Goal: Task Accomplishment & Management: Complete application form

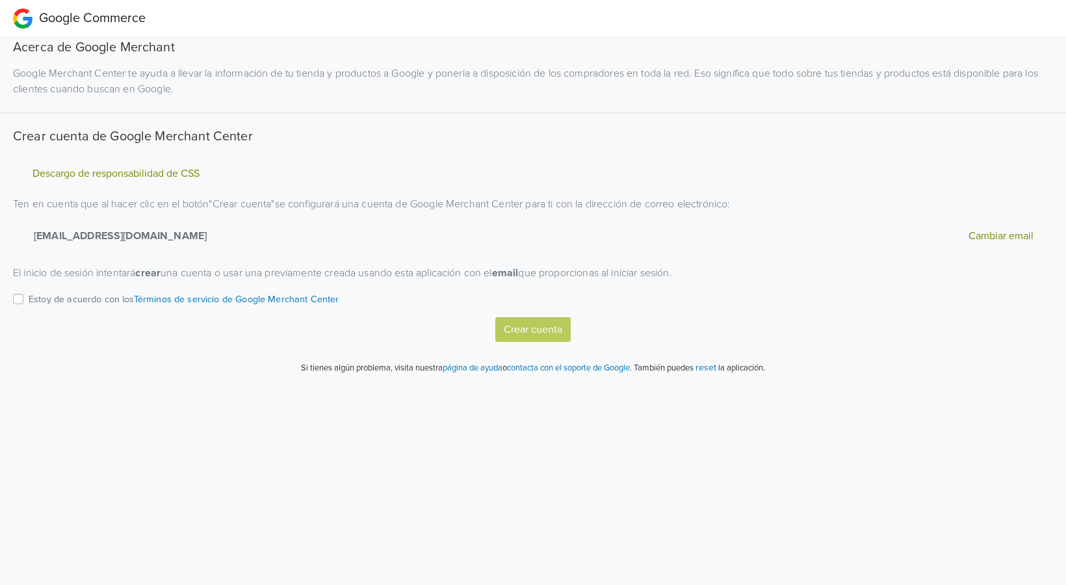
click at [29, 294] on label "Estoy de acuerdo con los Términos de servicio de Google Merchant Center" at bounding box center [184, 304] width 311 height 26
click at [0, 0] on input "Estoy de acuerdo con los Términos de servicio de Google Merchant Center" at bounding box center [0, 0] width 0 height 0
click at [539, 326] on button "Crear cuenta" at bounding box center [532, 329] width 75 height 25
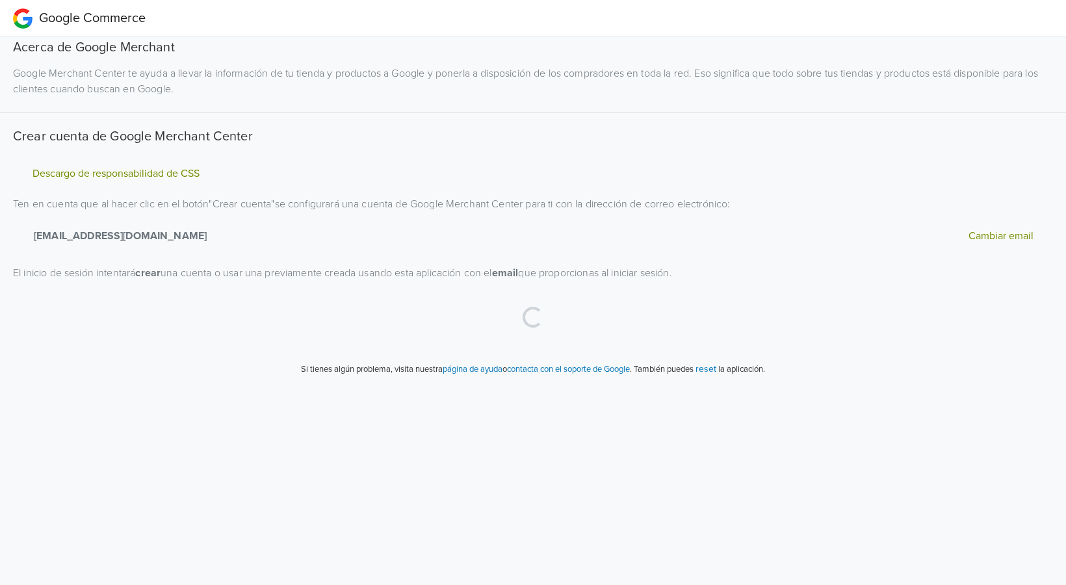
select select "cl"
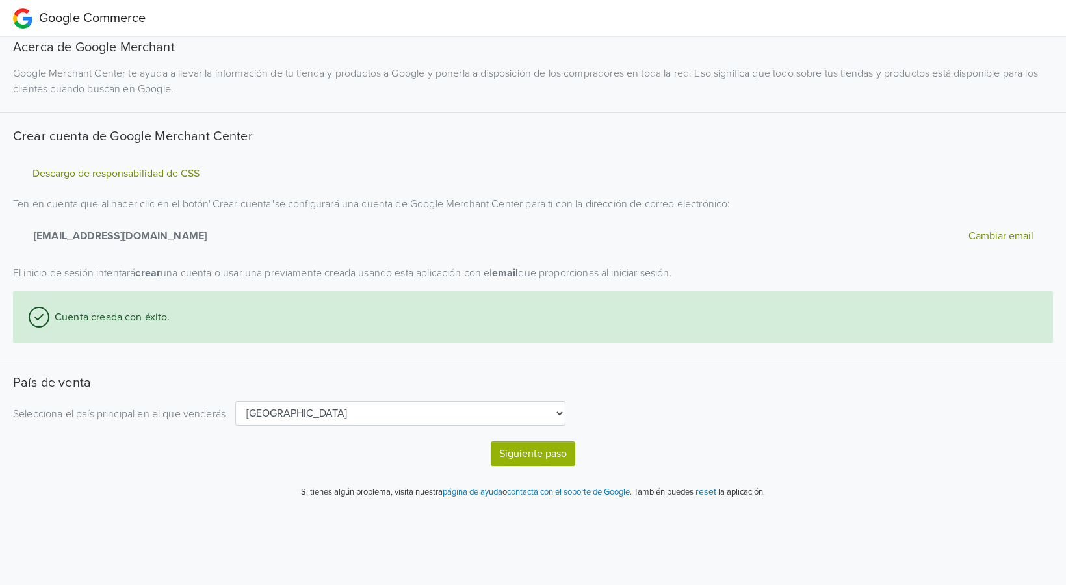
click at [298, 415] on select "Algeria Angola Argentina Australia Austria Bahrain Bangladesh Belarus Belgium B…" at bounding box center [400, 413] width 330 height 25
drag, startPoint x: 298, startPoint y: 415, endPoint x: 391, endPoint y: 425, distance: 93.5
click at [298, 415] on select "Algeria Angola Argentina Australia Austria Bahrain Bangladesh Belarus Belgium B…" at bounding box center [400, 413] width 330 height 25
click at [542, 459] on button "Siguiente paso" at bounding box center [533, 453] width 84 height 25
select select "cl"
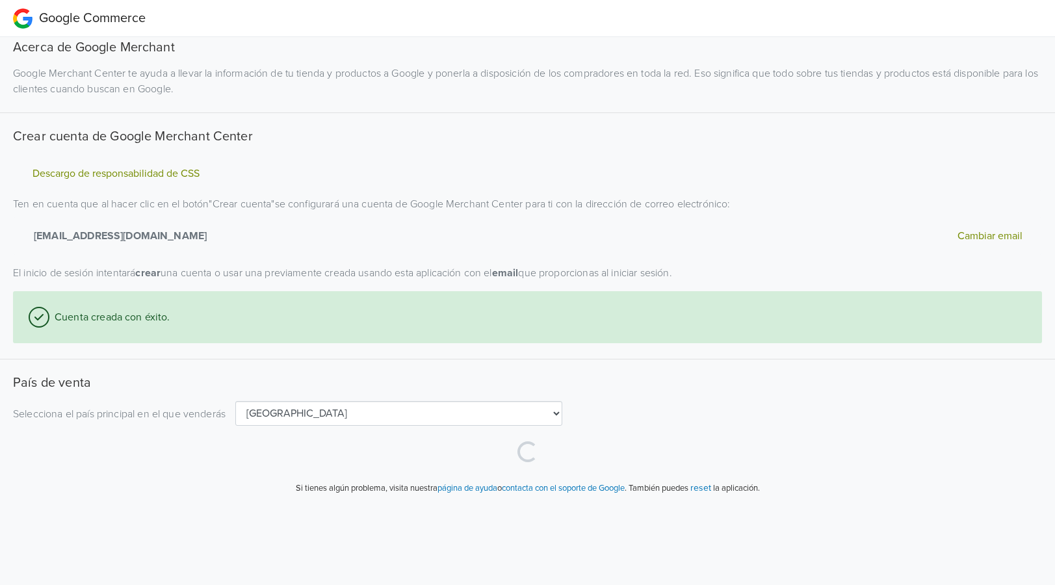
select select "cl"
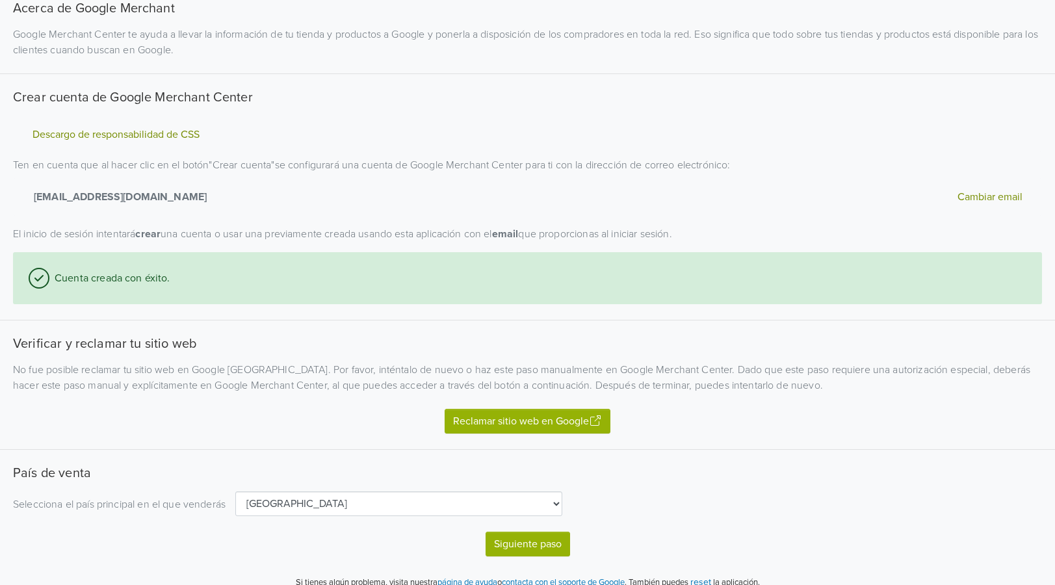
scroll to position [53, 0]
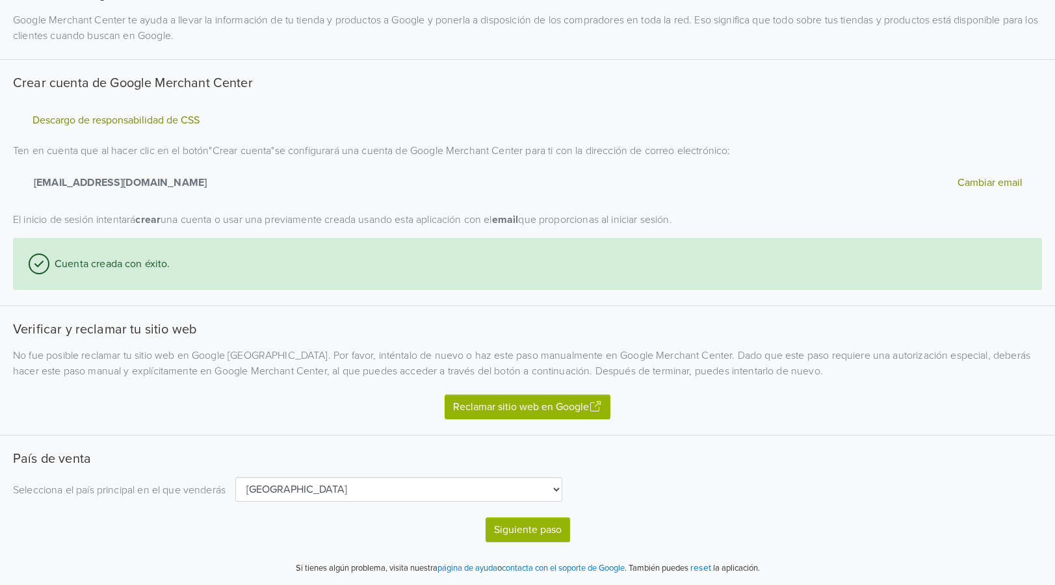
click at [472, 411] on button "Reclamar sitio web en Google" at bounding box center [528, 407] width 166 height 25
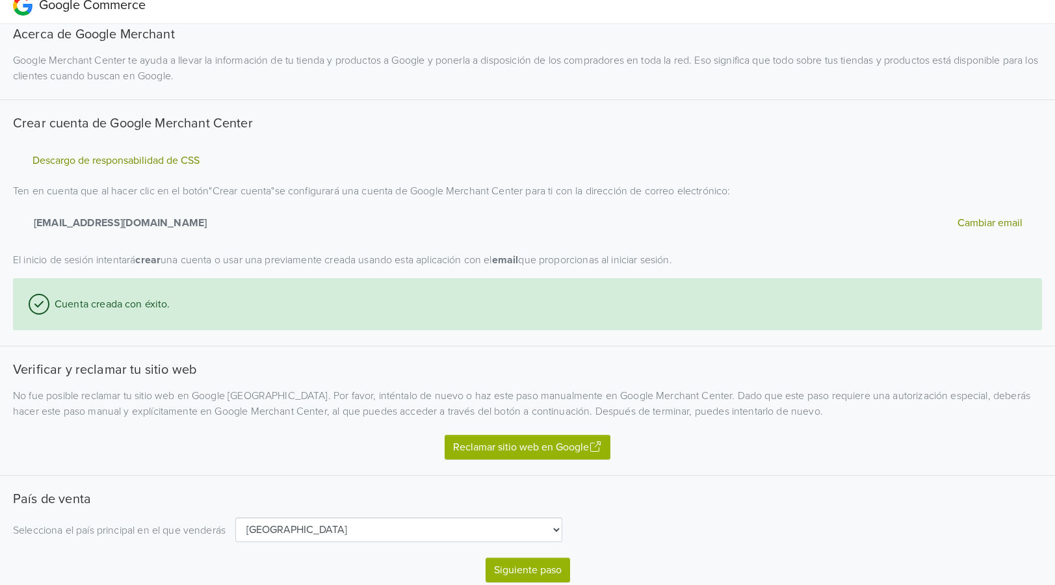
scroll to position [0, 0]
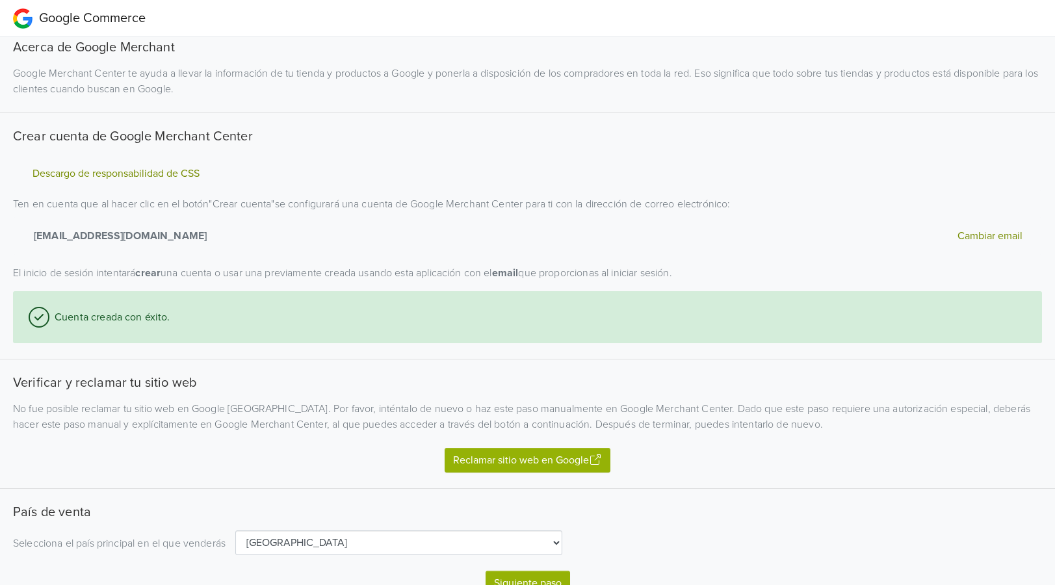
click at [967, 233] on button "Cambiar email" at bounding box center [989, 235] width 73 height 17
select select "cl"
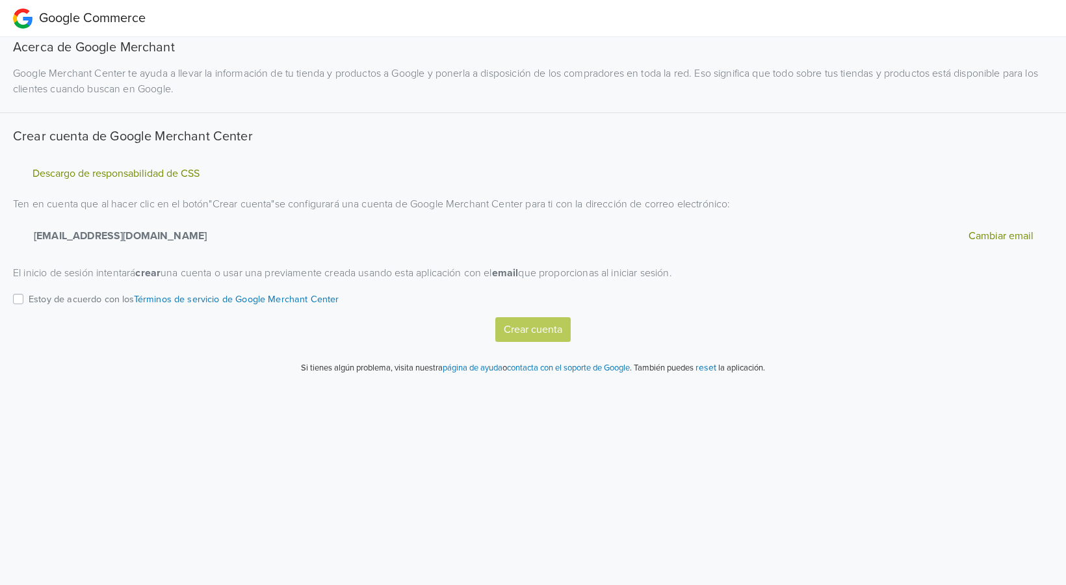
click at [26, 295] on div "Estoy de acuerdo con los Términos de servicio de Google Merchant Center" at bounding box center [533, 304] width 1040 height 26
click at [29, 298] on label "Estoy de acuerdo con los Términos de servicio de Google Merchant Center" at bounding box center [184, 304] width 311 height 26
click at [0, 0] on input "Estoy de acuerdo con los Términos de servicio de Google Merchant Center" at bounding box center [0, 0] width 0 height 0
click at [539, 322] on button "Crear cuenta" at bounding box center [532, 329] width 75 height 25
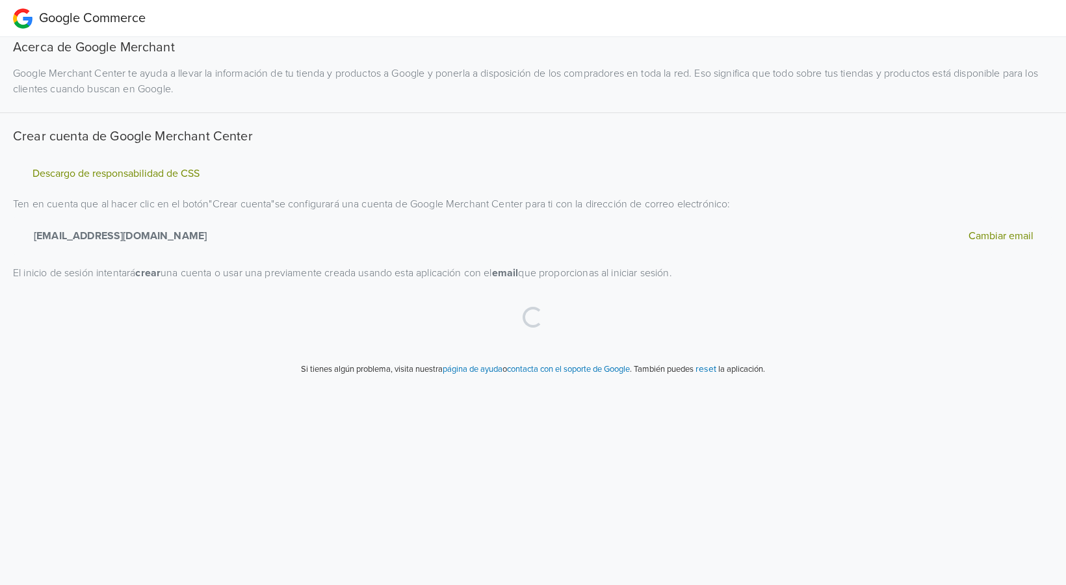
click at [473, 302] on div "Loading..." at bounding box center [533, 317] width 1040 height 52
click at [716, 369] on button "reset" at bounding box center [705, 368] width 21 height 15
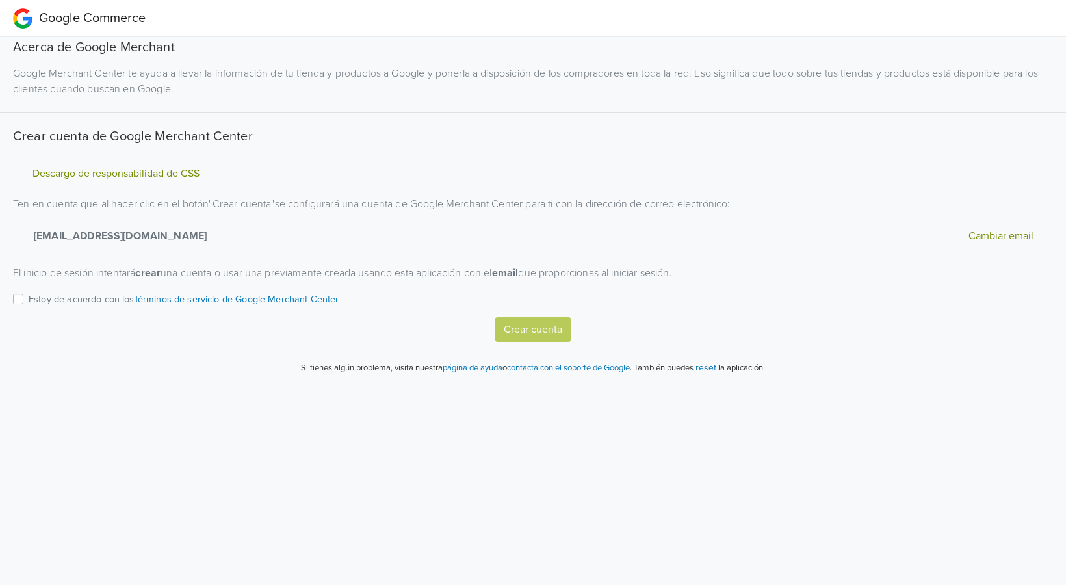
click at [29, 297] on label "Estoy de acuerdo con los Términos de servicio de Google Merchant Center" at bounding box center [184, 304] width 311 height 26
click at [0, 0] on input "Estoy de acuerdo con los Términos de servicio de Google Merchant Center" at bounding box center [0, 0] width 0 height 0
click at [544, 329] on button "Crear cuenta" at bounding box center [532, 329] width 75 height 25
click at [12, 302] on div "Descargo de responsabilidad de CSS Ten en cuenta que al hacer clic en el botón …" at bounding box center [532, 248] width 1059 height 187
click at [29, 300] on label "Estoy de acuerdo con los Términos de servicio de Google Merchant Center" at bounding box center [184, 304] width 311 height 26
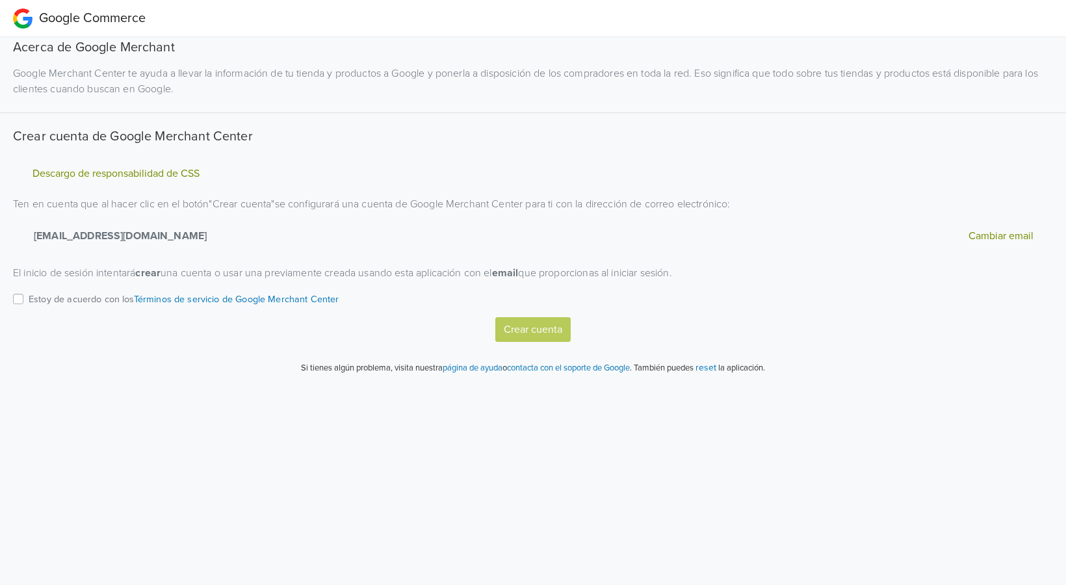
click at [0, 0] on input "Estoy de acuerdo con los Términos de servicio de Google Merchant Center" at bounding box center [0, 0] width 0 height 0
click at [515, 325] on button "Crear cuenta" at bounding box center [532, 329] width 75 height 25
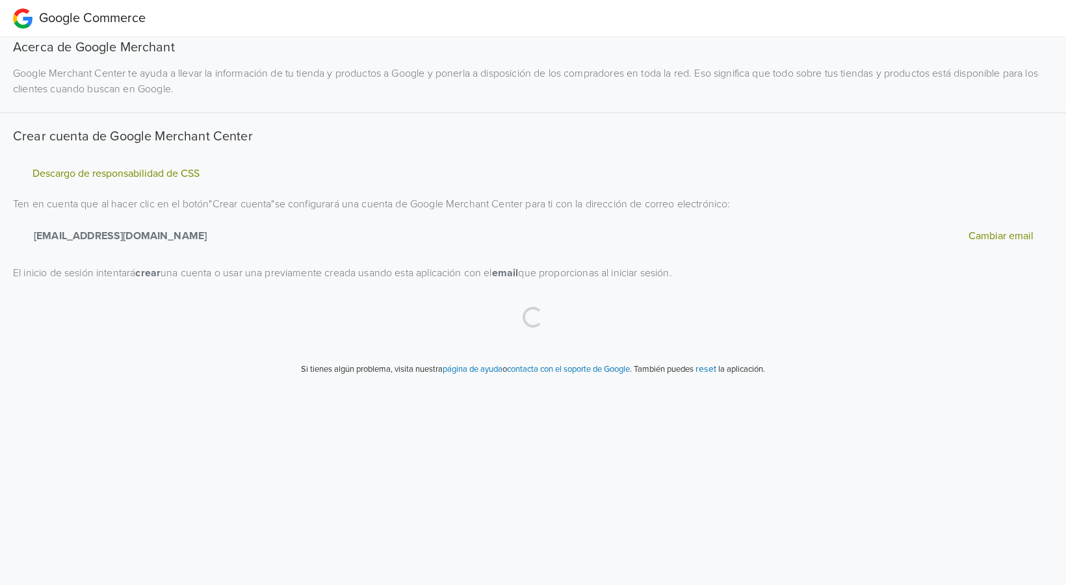
select select "cl"
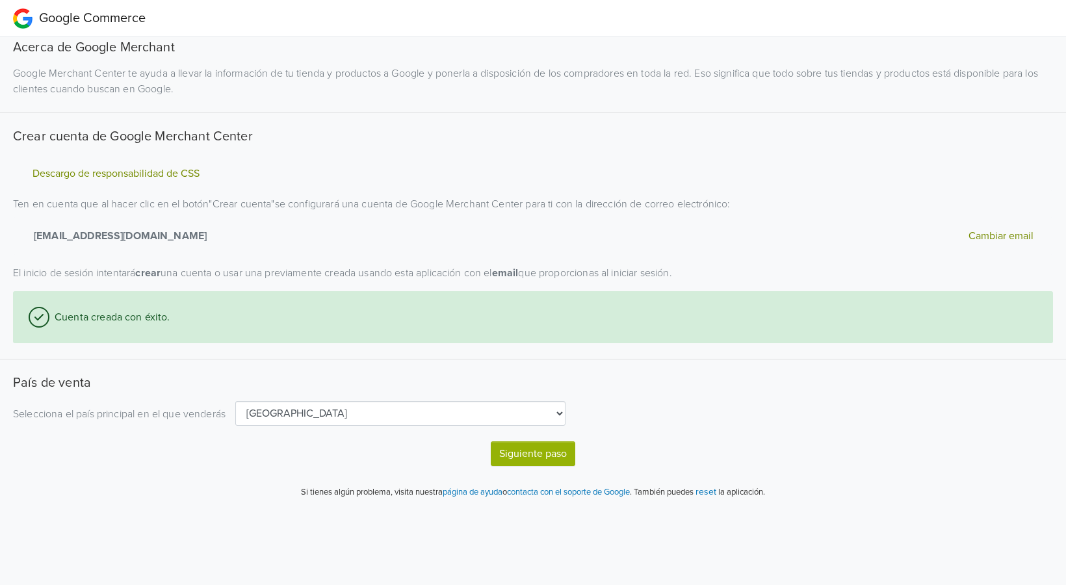
click at [526, 454] on button "Siguiente paso" at bounding box center [533, 453] width 84 height 25
select select "cl"
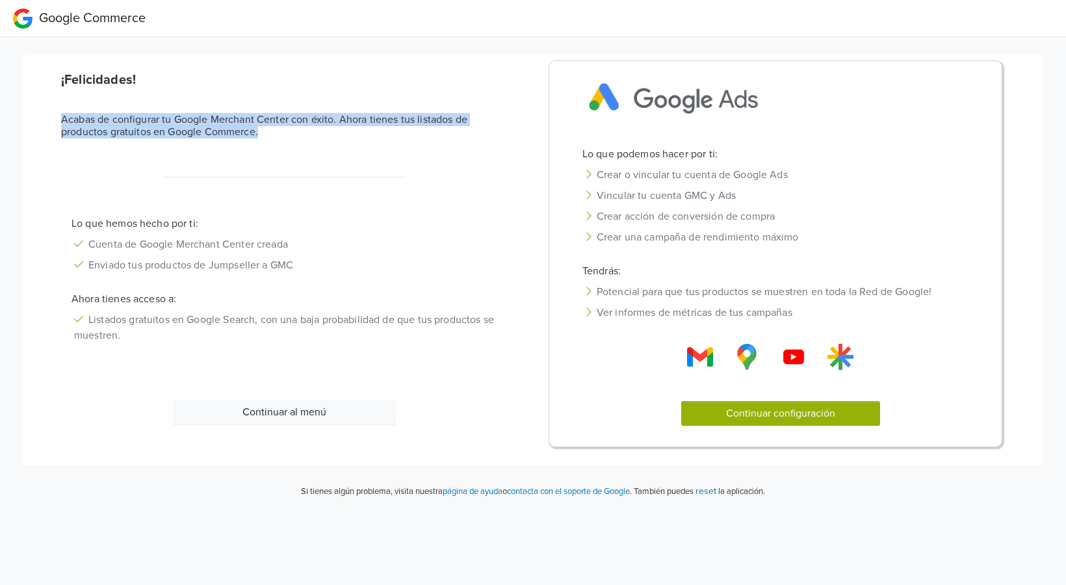
drag, startPoint x: 57, startPoint y: 118, endPoint x: 385, endPoint y: 154, distance: 330.2
click at [385, 154] on div "¡Felicidades! Acabas de configurar tu Google Merchant Center con éxito. Ahora t…" at bounding box center [284, 114] width 466 height 94
drag, startPoint x: 399, startPoint y: 146, endPoint x: 47, endPoint y: 116, distance: 353.5
click at [47, 116] on div "¡Felicidades! Acabas de configurar tu Google Merchant Center con éxito. Ahora t…" at bounding box center [532, 260] width 992 height 400
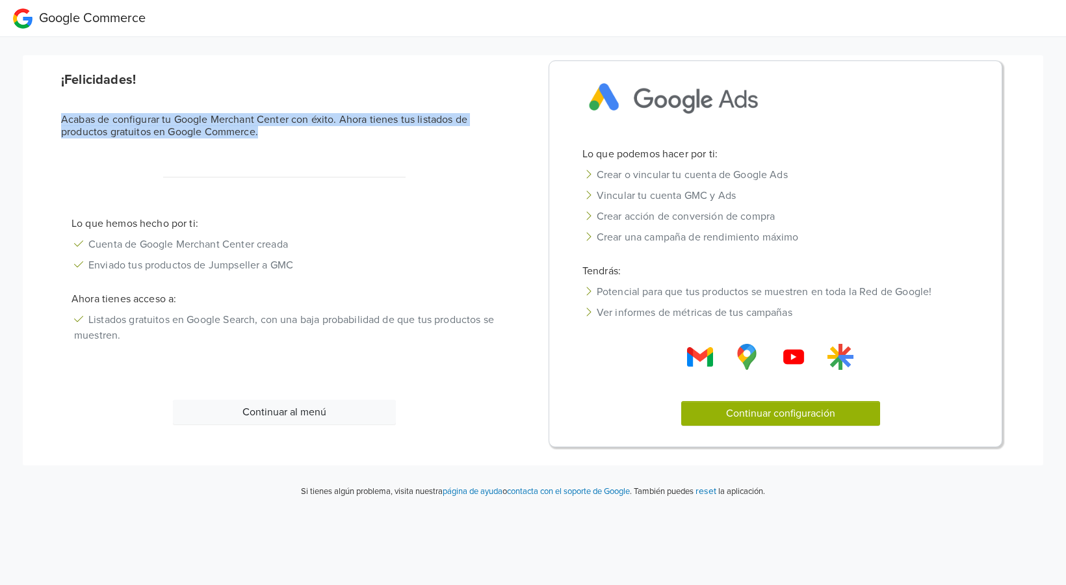
click at [65, 142] on div "¡Felicidades! Acabas de configurar tu Google Merchant Center con éxito. Ahora t…" at bounding box center [284, 114] width 466 height 94
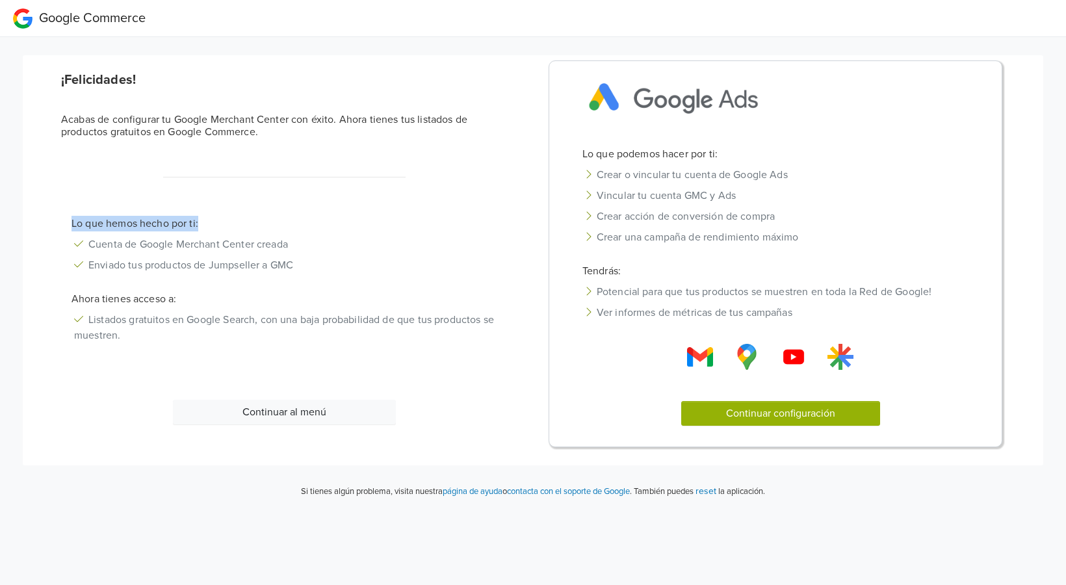
drag, startPoint x: 61, startPoint y: 220, endPoint x: 276, endPoint y: 224, distance: 214.5
click at [276, 224] on p "Lo que hemos hecho por ti:" at bounding box center [284, 224] width 446 height 16
drag, startPoint x: 99, startPoint y: 255, endPoint x: 390, endPoint y: 269, distance: 291.5
click at [390, 269] on li "Enviado tus productos de Jumpseller a GMC" at bounding box center [284, 265] width 446 height 21
click at [235, 264] on li "Enviado tus productos de Jumpseller a GMC" at bounding box center [284, 265] width 446 height 21
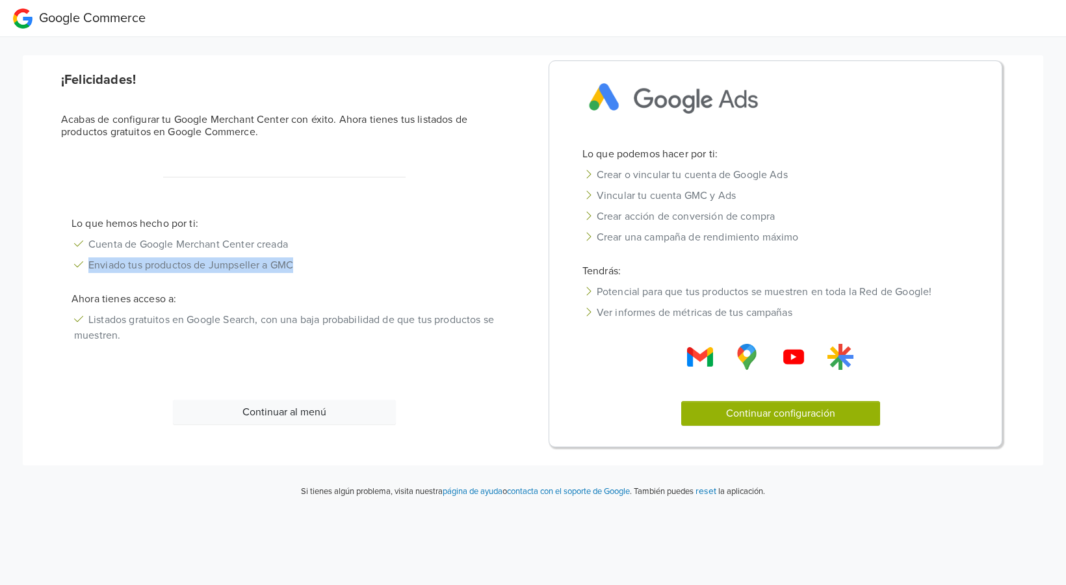
drag, startPoint x: 81, startPoint y: 265, endPoint x: 495, endPoint y: 266, distance: 414.0
click at [495, 266] on li "Enviado tus productos de Jumpseller a GMC" at bounding box center [284, 265] width 446 height 21
click at [330, 265] on li "Enviado tus productos de Jumpseller a GMC" at bounding box center [284, 265] width 446 height 21
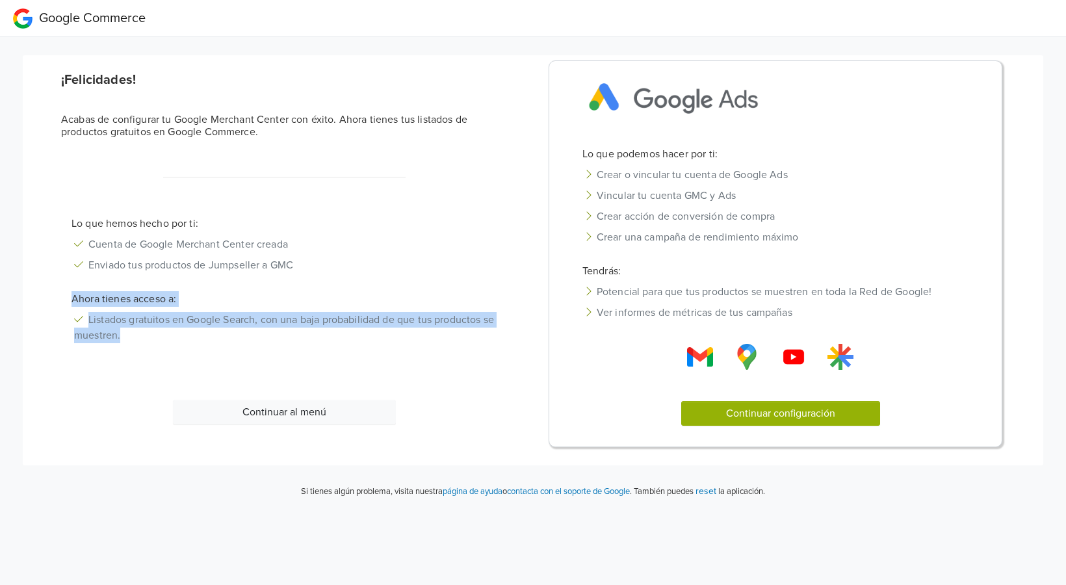
drag, startPoint x: 64, startPoint y: 294, endPoint x: 161, endPoint y: 343, distance: 109.0
click at [161, 343] on div "Lo que hemos hecho por ti: Cuenta de Google Merchant Center creada Enviado tus …" at bounding box center [284, 292] width 466 height 153
click at [161, 343] on li "Listados gratuitos en Google Search, con una baja probabilidad de que tus produ…" at bounding box center [284, 327] width 446 height 36
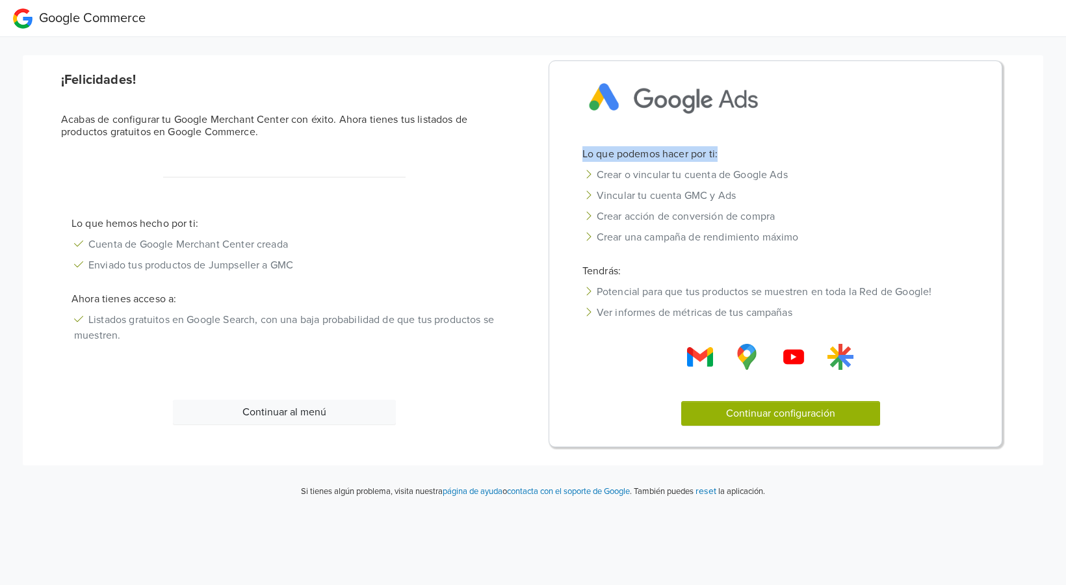
drag, startPoint x: 578, startPoint y: 154, endPoint x: 741, endPoint y: 160, distance: 162.6
click at [741, 160] on p "Lo que podemos hacer por ti:" at bounding box center [780, 154] width 417 height 16
drag, startPoint x: 591, startPoint y: 178, endPoint x: 822, endPoint y: 178, distance: 231.4
click at [822, 178] on li "Crear o vincular tu cuenta de Google Ads" at bounding box center [780, 174] width 417 height 21
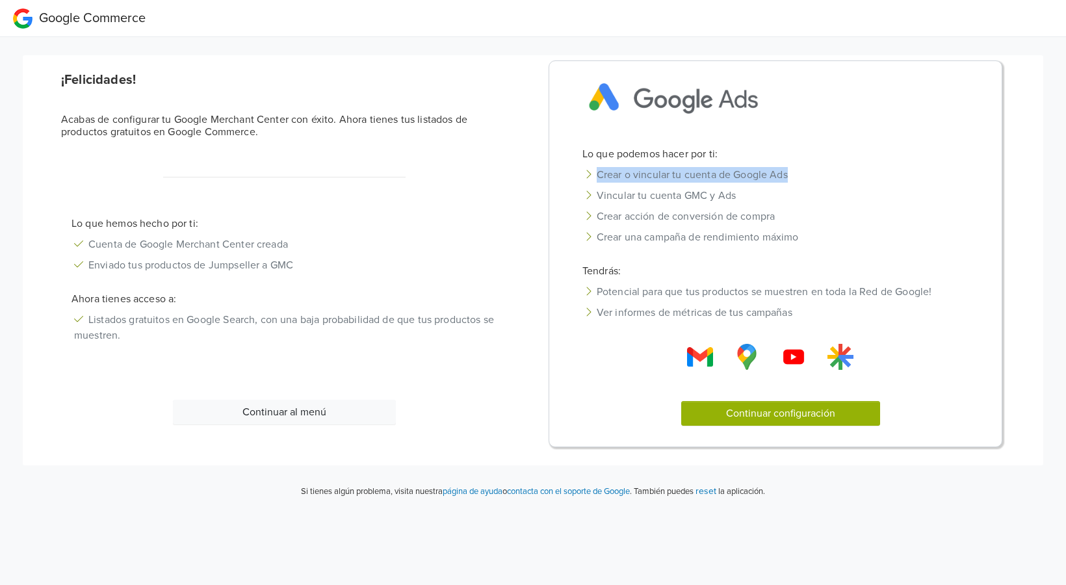
click at [822, 178] on li "Crear o vincular tu cuenta de Google Ads" at bounding box center [780, 174] width 417 height 21
drag, startPoint x: 610, startPoint y: 191, endPoint x: 784, endPoint y: 200, distance: 174.4
click at [784, 200] on li "Vincular tu cuenta GMC y Ads" at bounding box center [780, 195] width 417 height 21
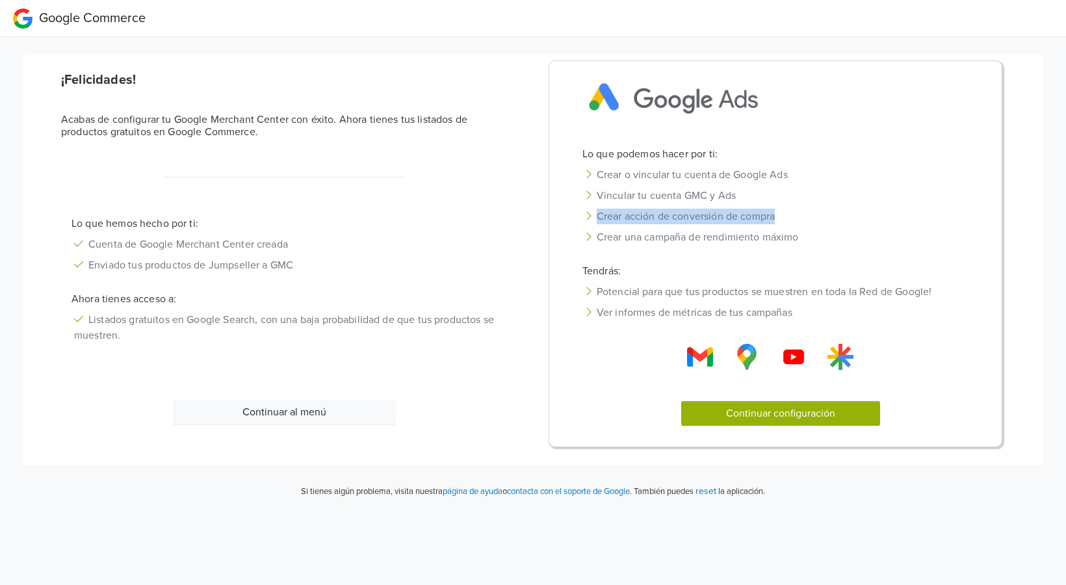
drag, startPoint x: 584, startPoint y: 213, endPoint x: 812, endPoint y: 221, distance: 228.3
click at [812, 221] on li "Crear acción de conversión de compra" at bounding box center [780, 216] width 417 height 21
drag, startPoint x: 584, startPoint y: 232, endPoint x: 850, endPoint y: 231, distance: 265.8
click at [850, 231] on li "Crear una campaña de rendimiento máximo" at bounding box center [780, 237] width 417 height 21
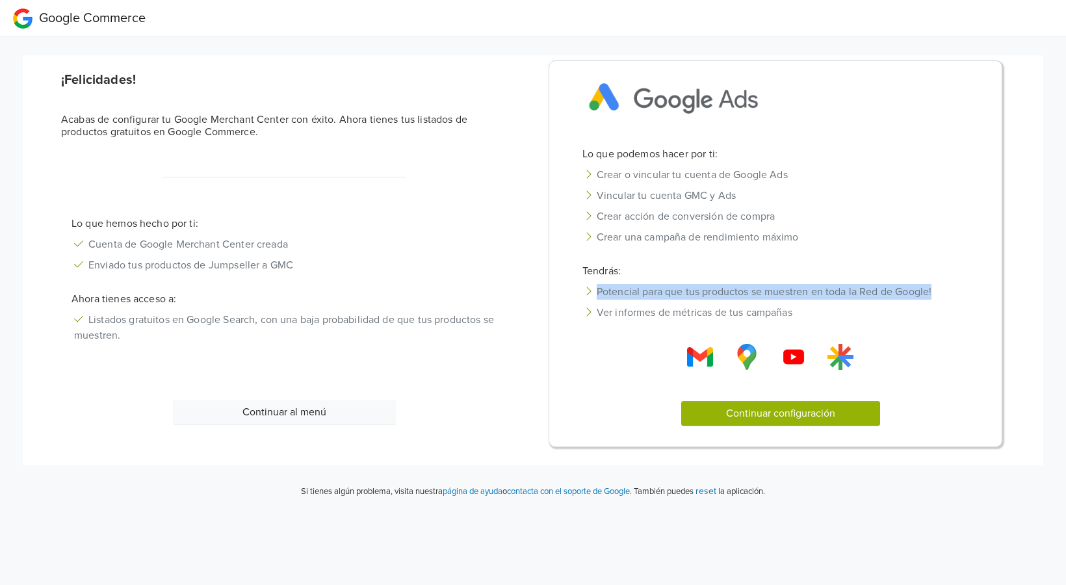
drag, startPoint x: 593, startPoint y: 289, endPoint x: 939, endPoint y: 292, distance: 345.8
click at [939, 292] on li "Potencial para que tus productos se muestren en toda la Red de Google!" at bounding box center [780, 291] width 417 height 21
drag, startPoint x: 942, startPoint y: 289, endPoint x: 588, endPoint y: 293, distance: 354.2
click at [588, 293] on li "Potencial para que tus productos se muestren en toda la Red de Google!" at bounding box center [780, 291] width 417 height 21
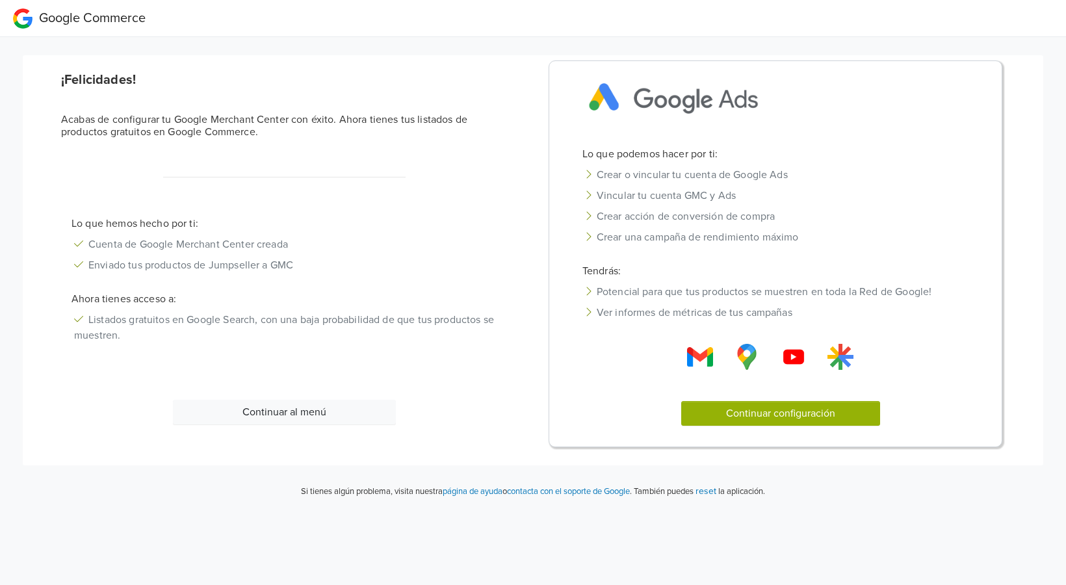
drag, startPoint x: 588, startPoint y: 293, endPoint x: 593, endPoint y: 284, distance: 10.5
click at [589, 291] on icon at bounding box center [588, 291] width 6 height 10
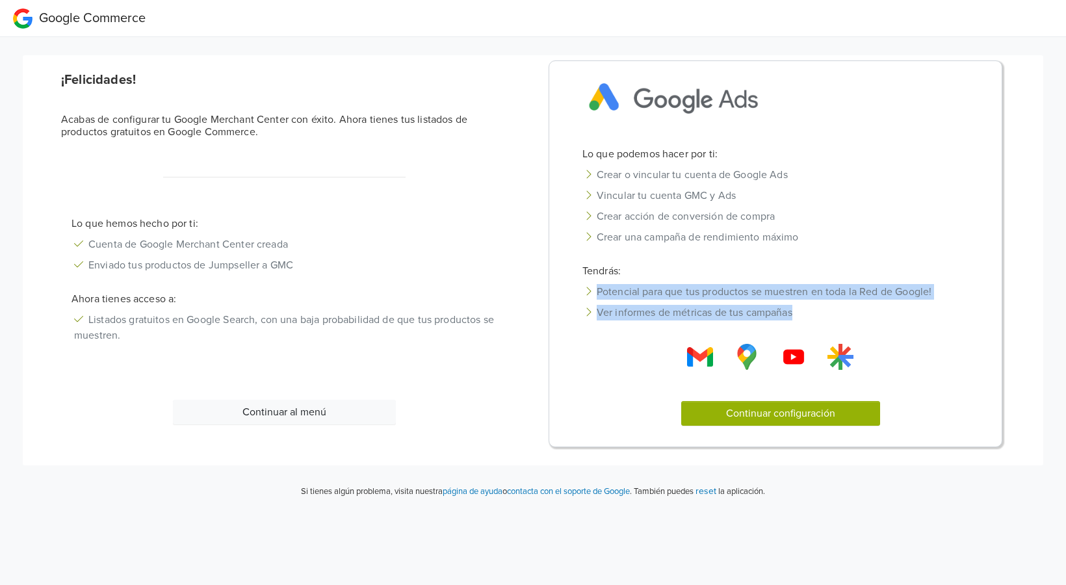
drag, startPoint x: 591, startPoint y: 285, endPoint x: 945, endPoint y: 305, distance: 354.1
click at [945, 305] on ul "Potencial para que tus productos se muestren en toda la Red de Google! Ver info…" at bounding box center [780, 302] width 417 height 42
click at [945, 305] on li "Ver informes de métricas de tus campañas" at bounding box center [780, 312] width 417 height 21
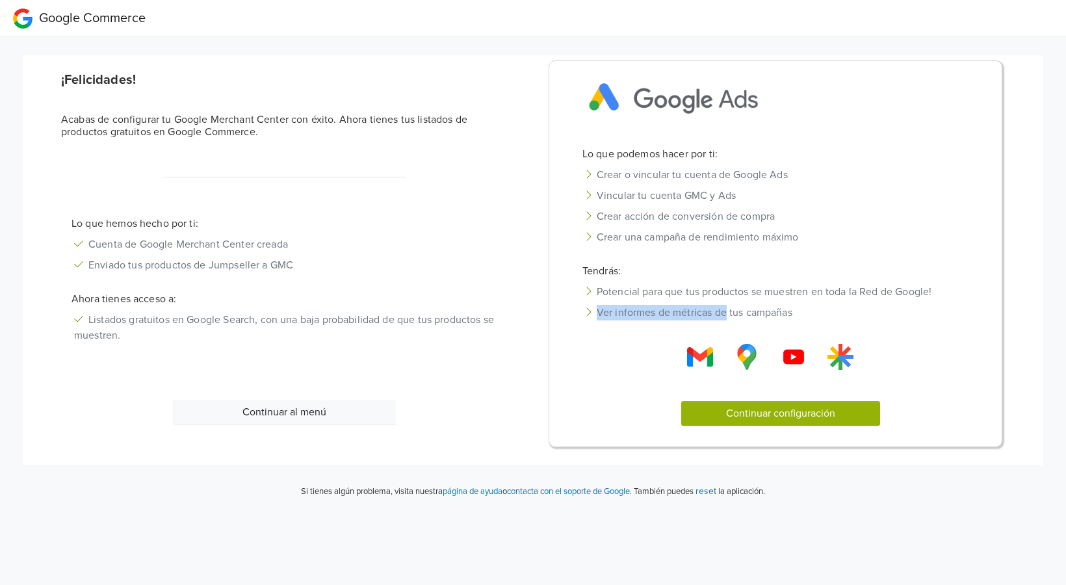
drag, startPoint x: 599, startPoint y: 309, endPoint x: 726, endPoint y: 312, distance: 126.8
click at [726, 312] on li "Ver informes de métricas de tus campañas" at bounding box center [780, 312] width 417 height 21
click at [734, 414] on button "Continuar configuración" at bounding box center [780, 413] width 199 height 25
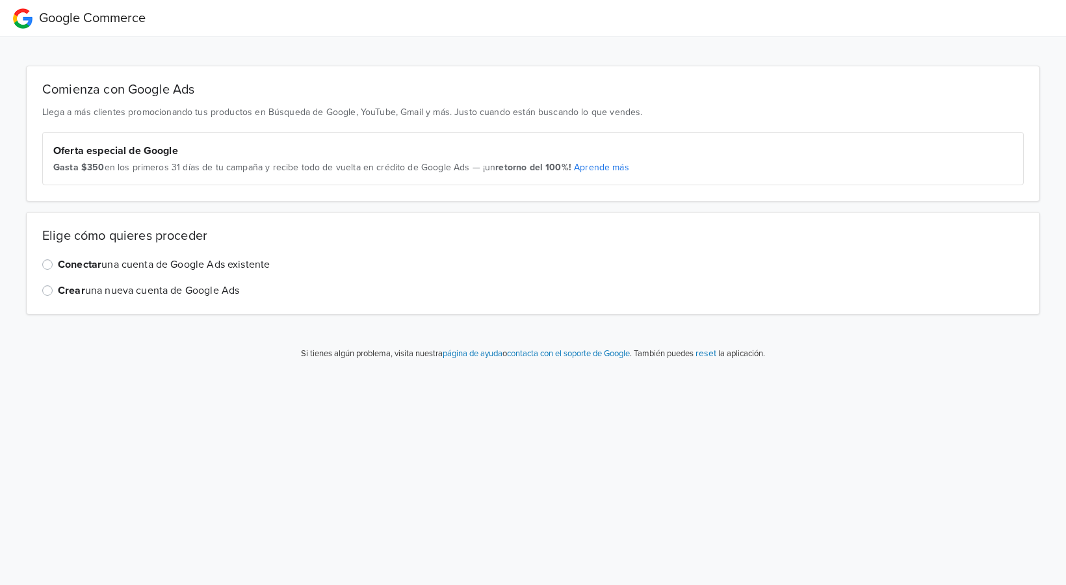
click at [58, 292] on label "Crear una nueva cuenta de Google Ads" at bounding box center [148, 291] width 181 height 16
click at [0, 0] on input "Crear una nueva cuenta de Google Ads" at bounding box center [0, 0] width 0 height 0
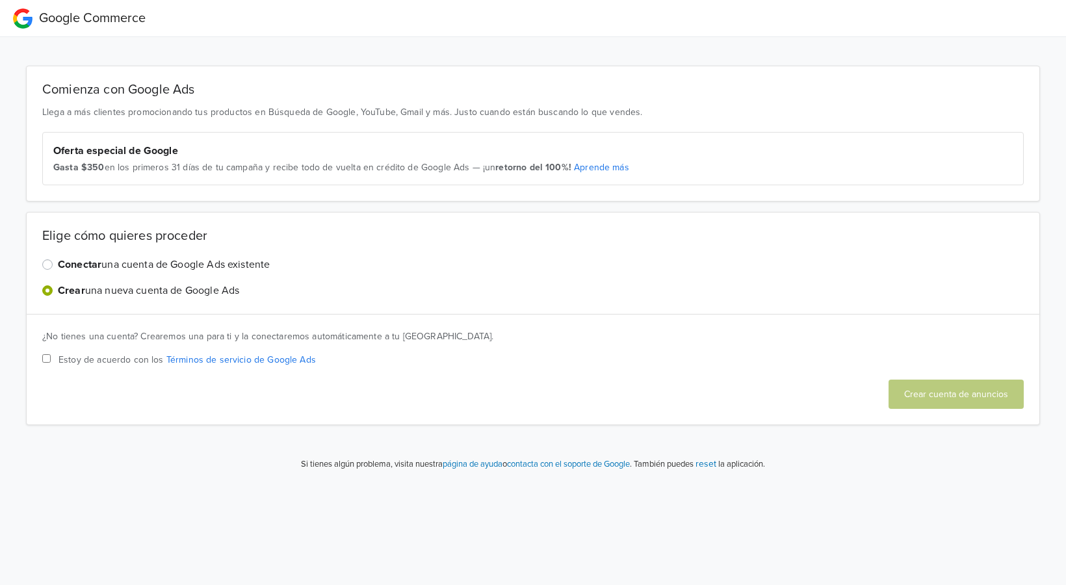
click at [58, 268] on label "Conectar una cuenta de Google Ads existente" at bounding box center [164, 265] width 212 height 16
click at [0, 0] on input "Conectar una cuenta de Google Ads existente" at bounding box center [0, 0] width 0 height 0
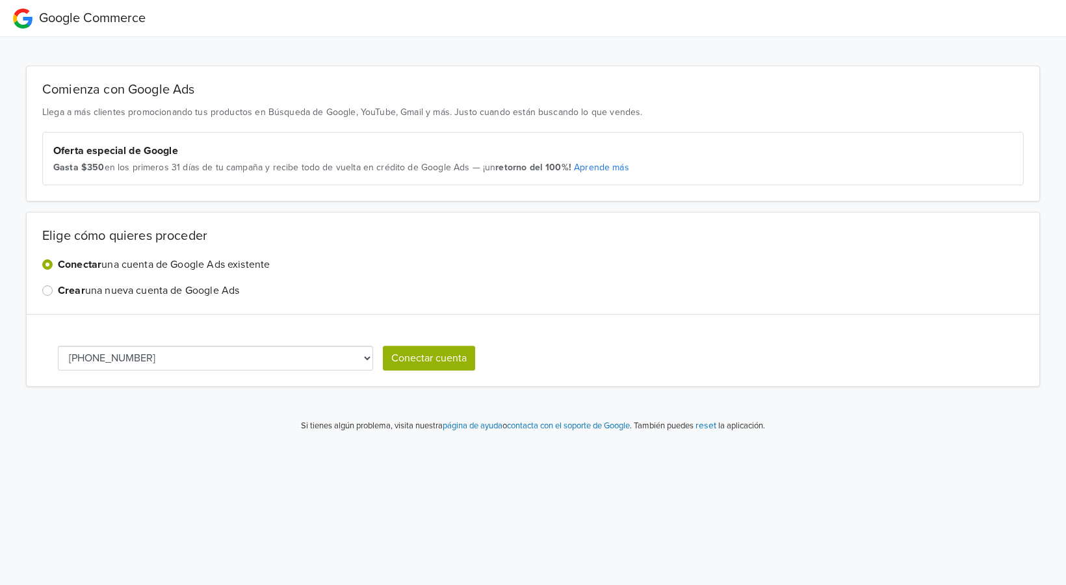
click at [51, 280] on div "Conectar una cuenta de Google Ads existente Crear una nueva cuenta de Google Ads" at bounding box center [532, 278] width 981 height 42
click at [58, 291] on label "Crear una nueva cuenta de Google Ads" at bounding box center [148, 291] width 181 height 16
click at [0, 0] on input "Crear una nueva cuenta de Google Ads" at bounding box center [0, 0] width 0 height 0
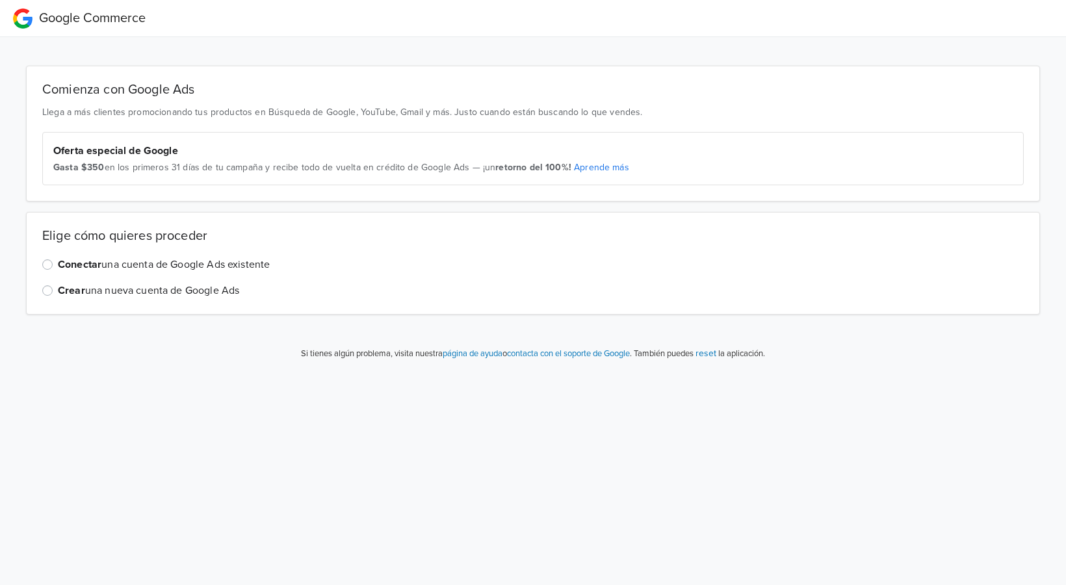
click at [602, 170] on link "Aprende más" at bounding box center [601, 167] width 55 height 11
click at [58, 291] on label "Crear una nueva cuenta de Google Ads" at bounding box center [148, 291] width 181 height 16
click at [0, 0] on input "Crear una nueva cuenta de Google Ads" at bounding box center [0, 0] width 0 height 0
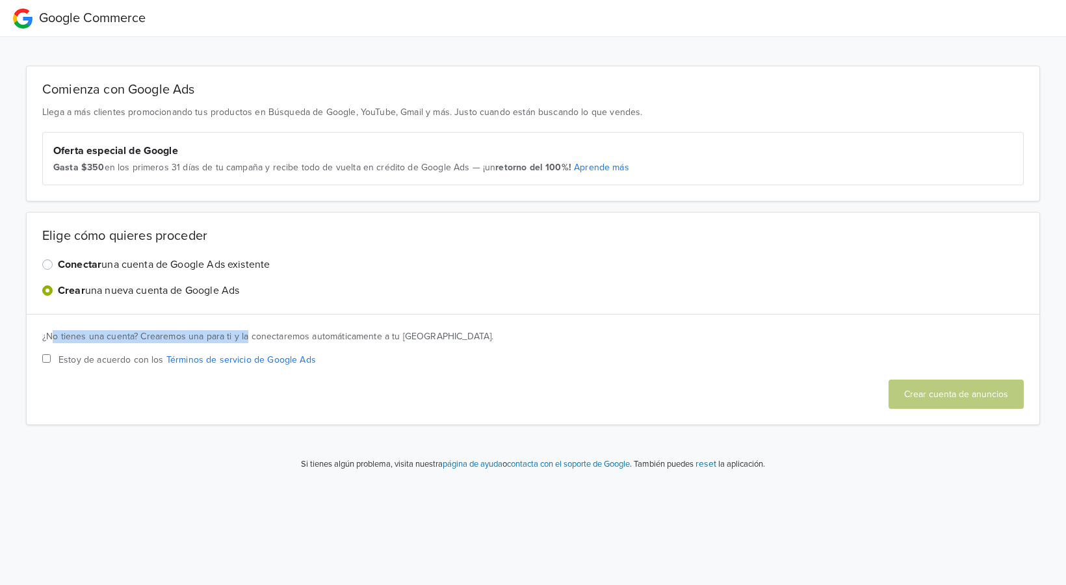
drag, startPoint x: 50, startPoint y: 329, endPoint x: 246, endPoint y: 334, distance: 195.7
click at [246, 334] on div "¿No tienes una cuenta? Crearemos una para ti y la conectaremos automáticamente …" at bounding box center [533, 370] width 1014 height 112
click at [246, 334] on div "¿No tienes una cuenta? Crearemos una para ti y la conectaremos automáticamente …" at bounding box center [532, 336] width 981 height 13
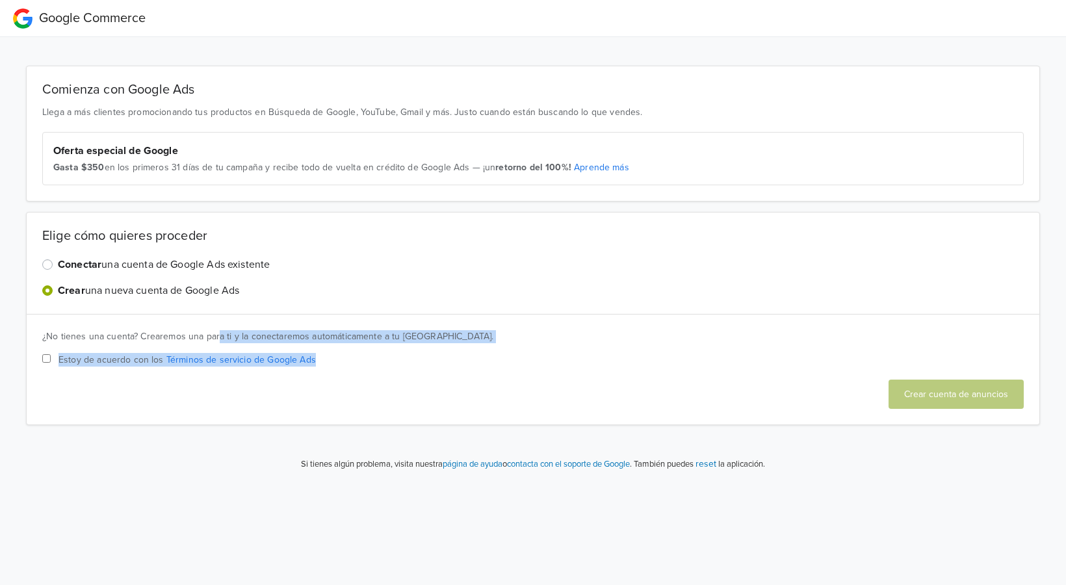
drag, startPoint x: 216, startPoint y: 337, endPoint x: 476, endPoint y: 350, distance: 260.3
click at [476, 350] on div "¿No tienes una cuenta? Crearemos una para ti y la conectaremos automáticamente …" at bounding box center [533, 370] width 1014 height 112
